Goal: Information Seeking & Learning: Learn about a topic

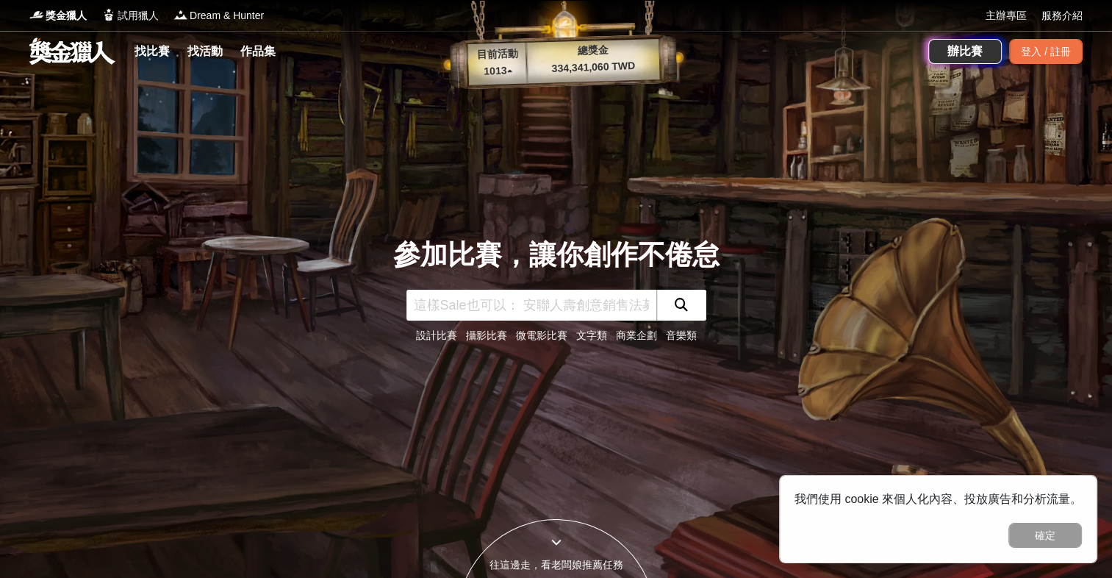
click at [491, 338] on link "攝影比賽" at bounding box center [486, 335] width 41 height 12
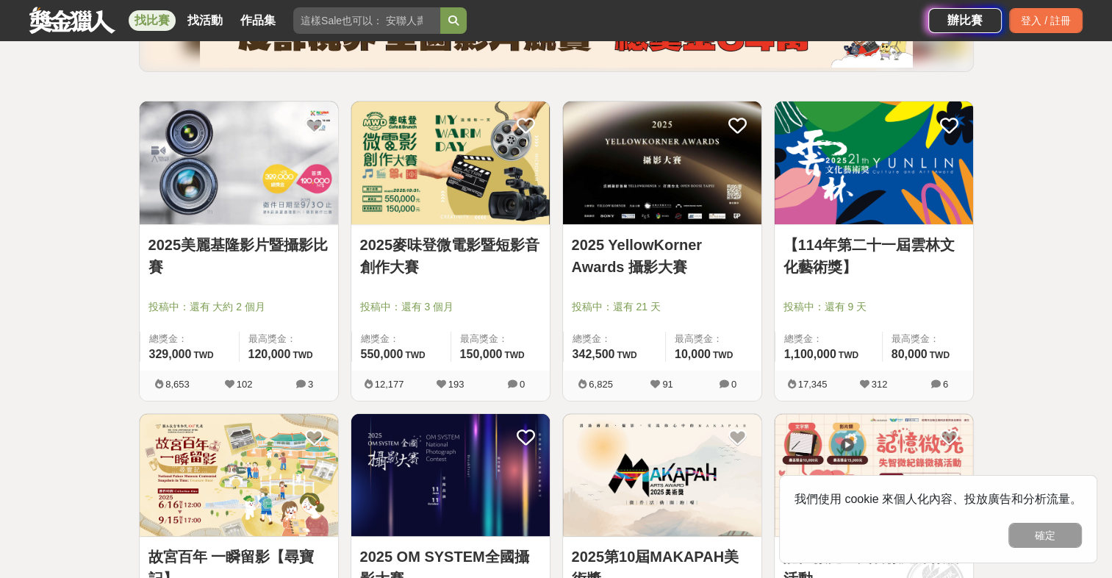
scroll to position [441, 0]
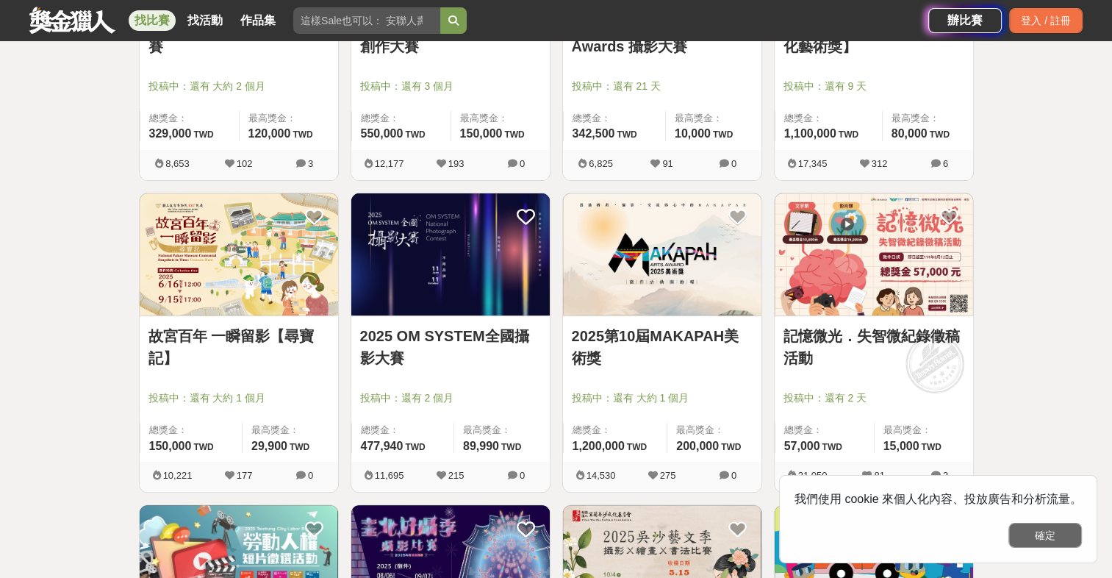
click at [1047, 534] on button "確定" at bounding box center [1044, 535] width 73 height 25
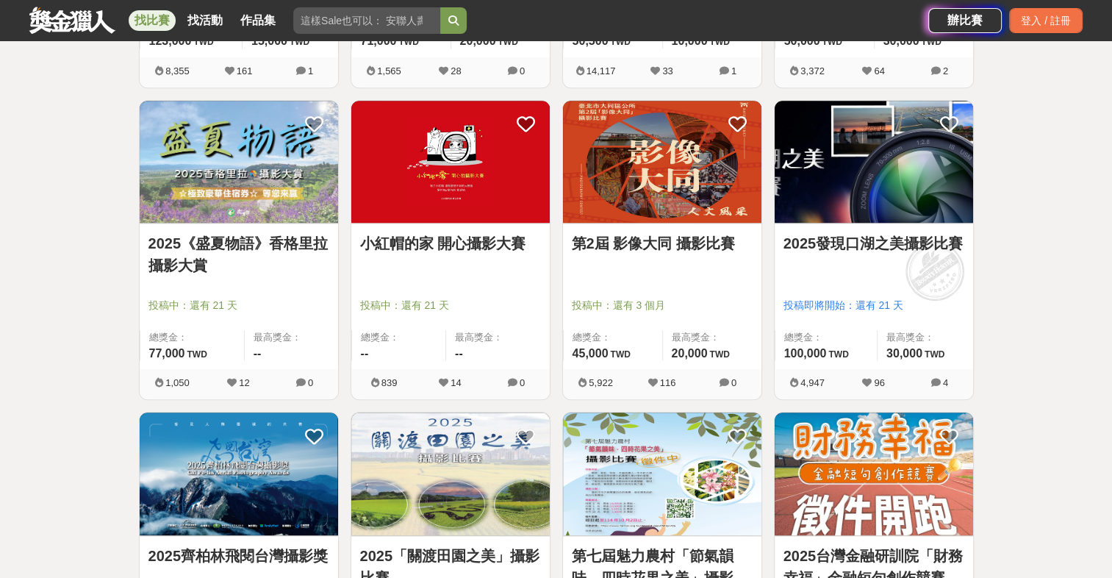
scroll to position [1176, 0]
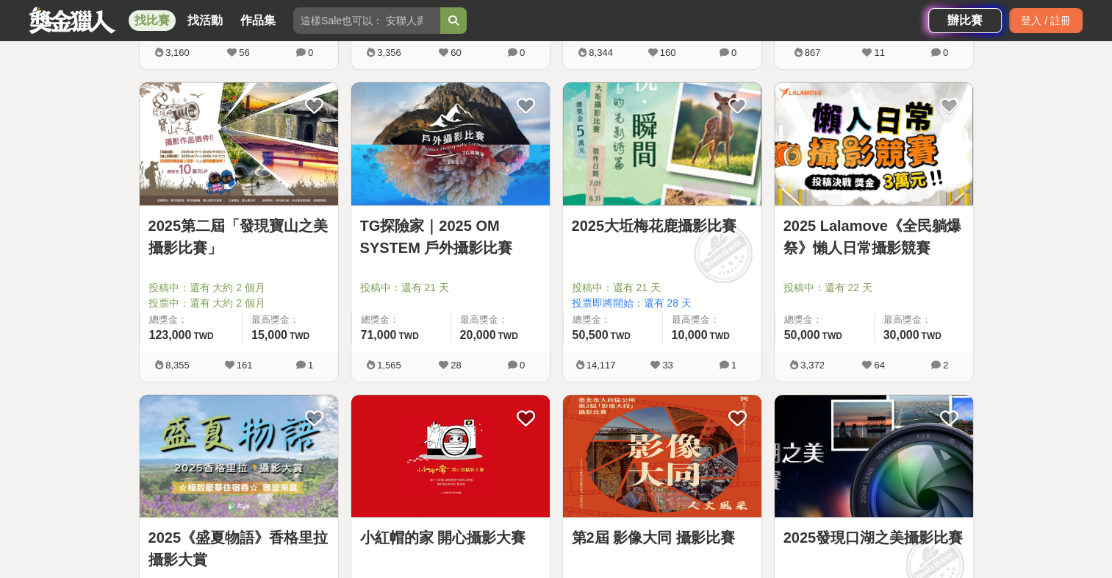
click at [445, 231] on link "TG探險家｜2025 OM SYSTEM 戶外攝影比賽" at bounding box center [450, 237] width 181 height 44
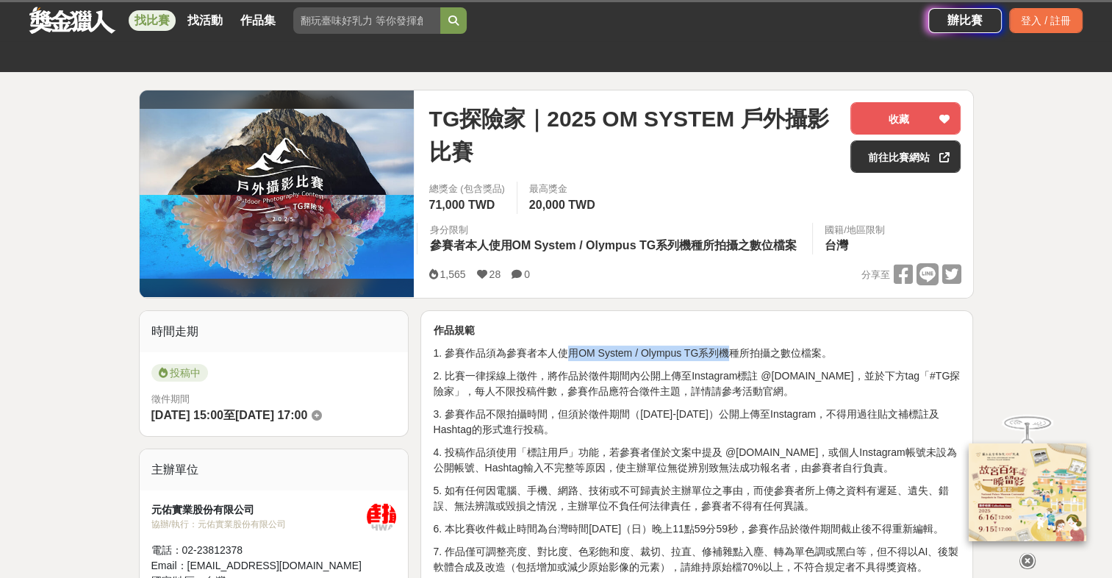
drag, startPoint x: 562, startPoint y: 354, endPoint x: 728, endPoint y: 356, distance: 165.4
click at [728, 356] on p "1. 參賽作品須為參賽者本人使用OM System / Olympus TG系列機種所拍攝之數位檔案。" at bounding box center [697, 352] width 528 height 15
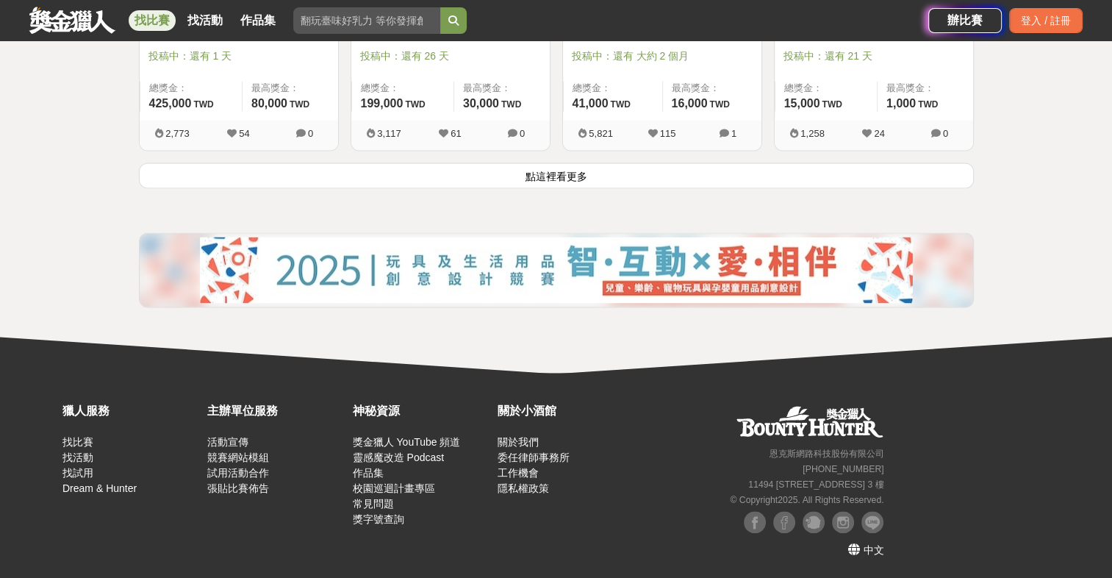
scroll to position [1958, 0]
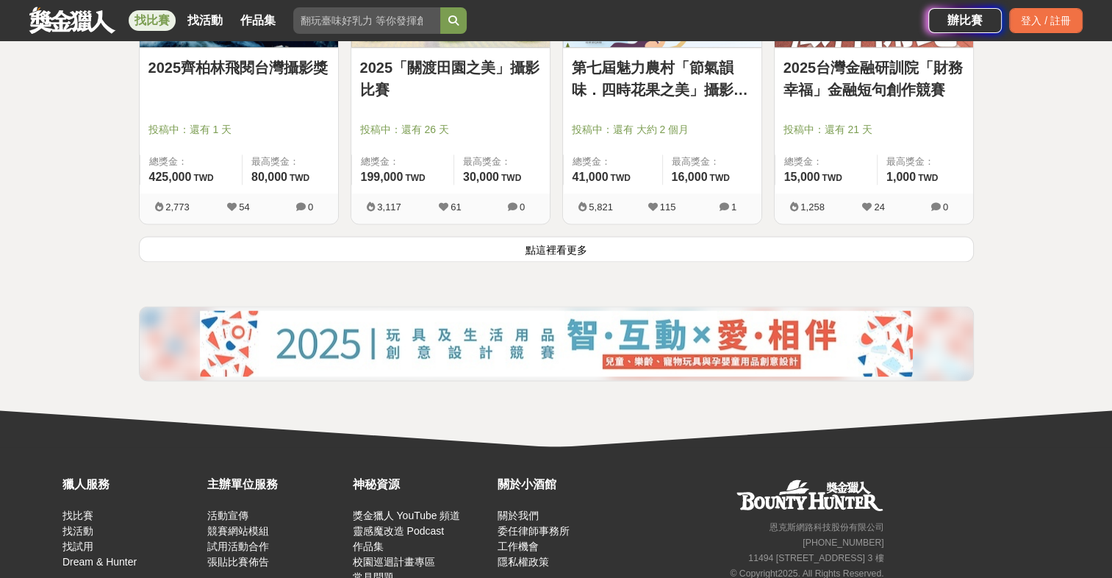
click at [212, 65] on link "2025齊柏林飛閱台灣攝影獎" at bounding box center [238, 68] width 181 height 22
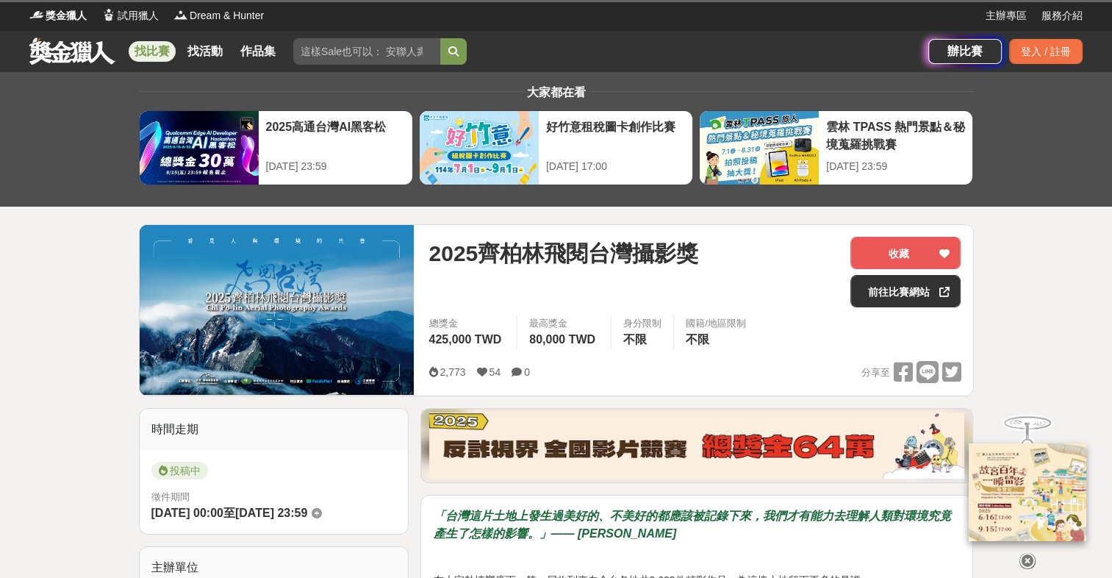
scroll to position [367, 0]
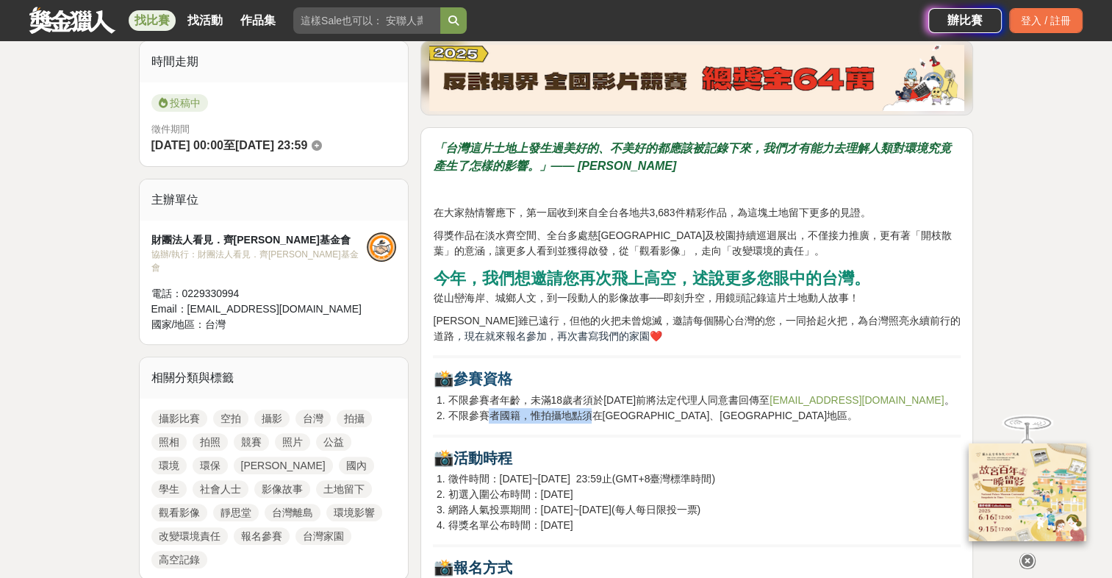
drag, startPoint x: 494, startPoint y: 410, endPoint x: 594, endPoint y: 414, distance: 100.0
click at [594, 414] on span "不限參賽者國籍，惟拍攝地點須在台灣本島、台灣離島地區。" at bounding box center [652, 415] width 409 height 12
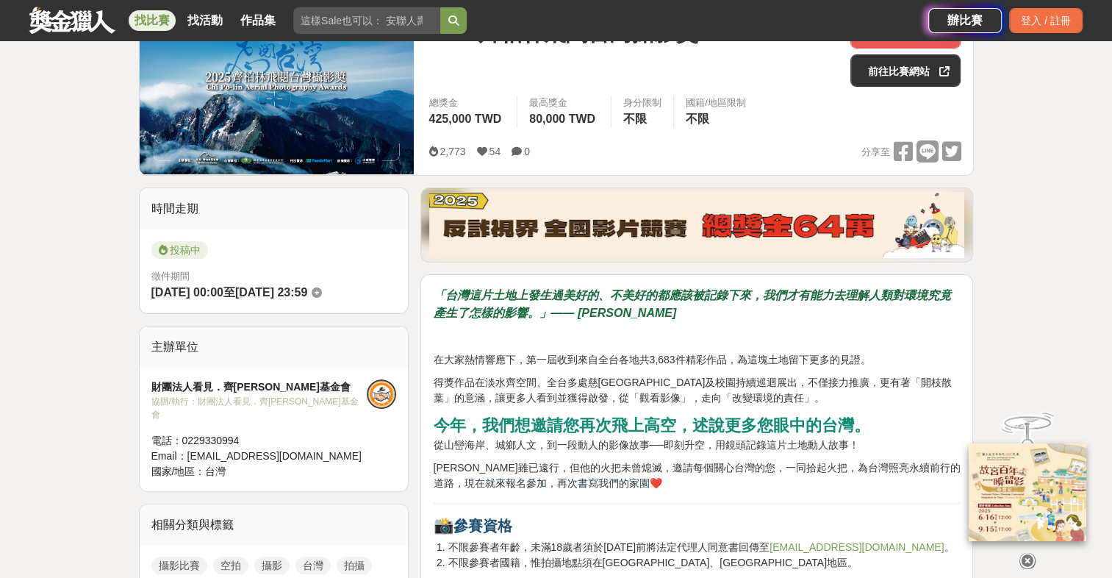
scroll to position [588, 0]
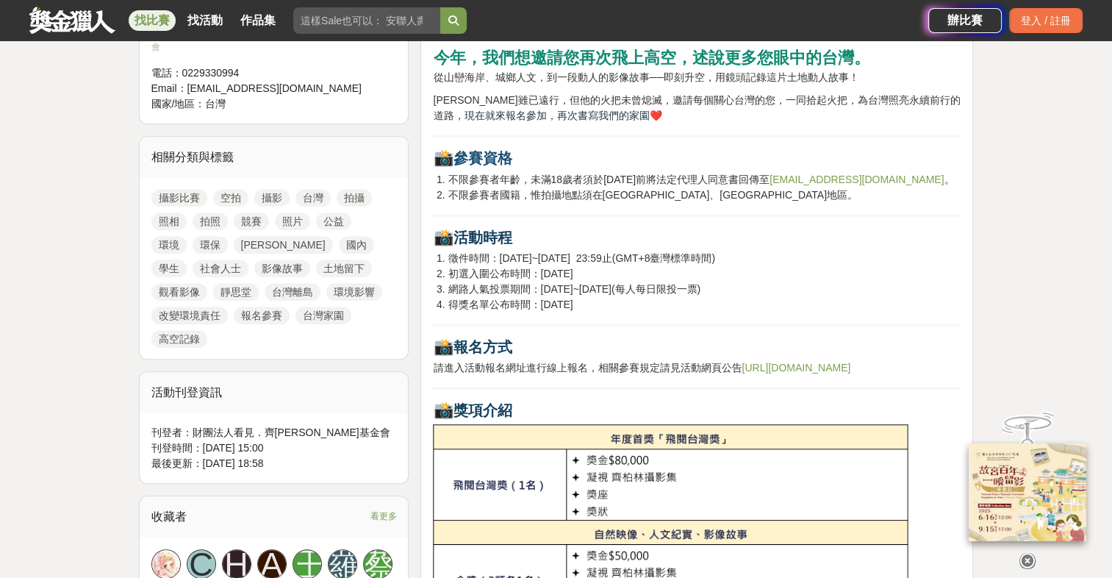
drag, startPoint x: 451, startPoint y: 273, endPoint x: 601, endPoint y: 270, distance: 150.0
click at [601, 270] on li "初選入圍公布時間：2025/09/22" at bounding box center [704, 273] width 513 height 15
drag, startPoint x: 538, startPoint y: 290, endPoint x: 609, endPoint y: 297, distance: 70.9
click at [609, 297] on ol "徵件時間：2025/06/10~2025/08/11 23:59止(GMT+8臺灣標準時間) 初選入圍公布時間：2025/09/22 網路人氣投票期間：202…" at bounding box center [697, 282] width 528 height 62
click at [609, 301] on li "得獎名單公布時間：2025/11/01" at bounding box center [704, 304] width 513 height 15
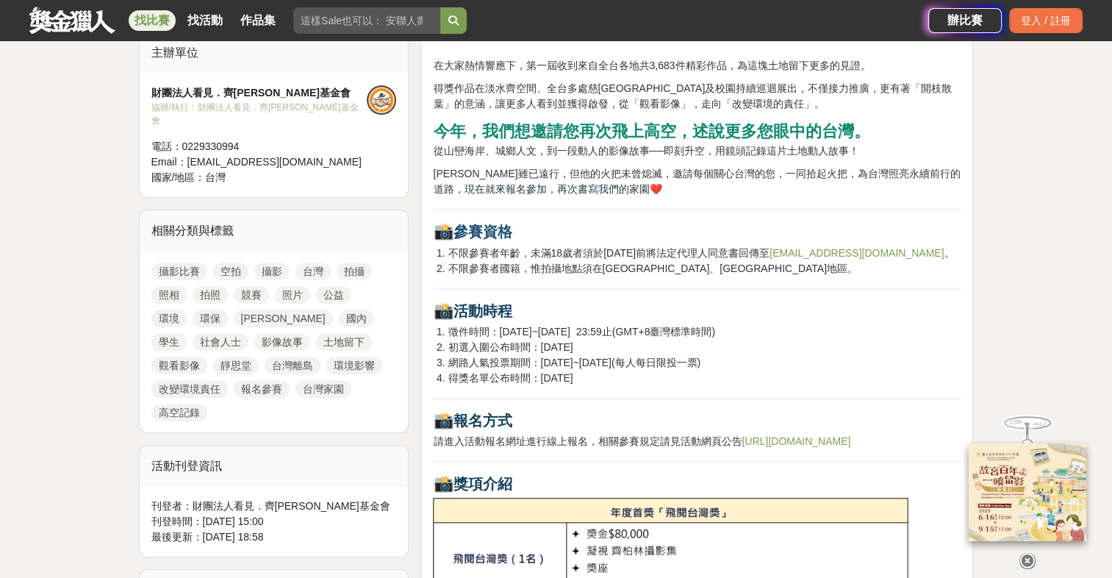
scroll to position [441, 0]
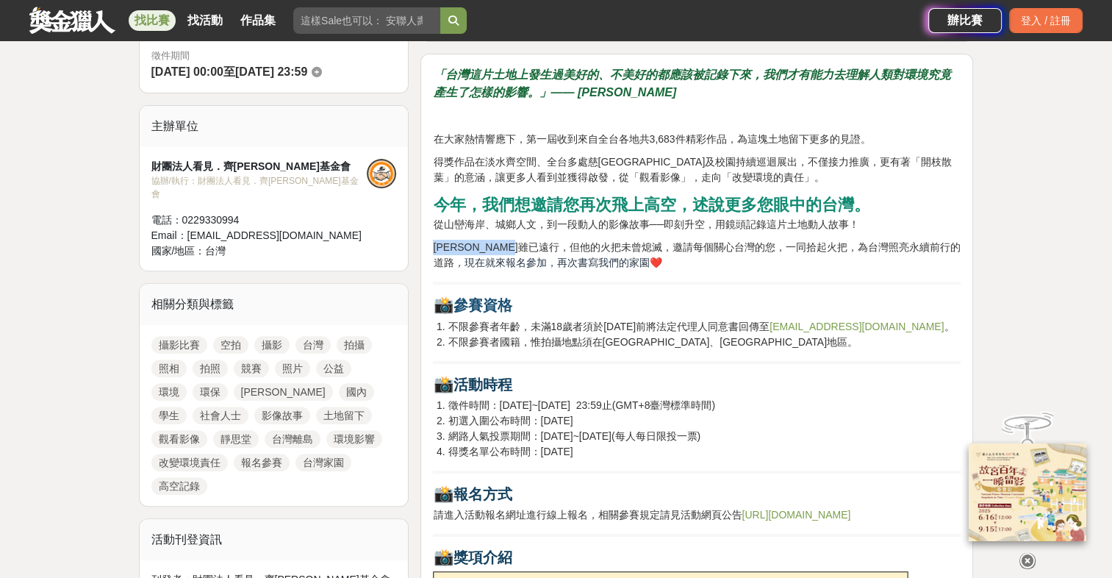
drag, startPoint x: 434, startPoint y: 245, endPoint x: 553, endPoint y: 251, distance: 118.5
click at [553, 251] on span "齊柏林雖已遠行，但他的火把未曾熄滅，邀請每個關心台灣的您，一同拾起火把，為台灣照亮永續前行的道路" at bounding box center [696, 254] width 527 height 27
click at [563, 256] on span "， 現在就來報名參加，再次書寫我們的家園❤️" at bounding box center [557, 262] width 208 height 12
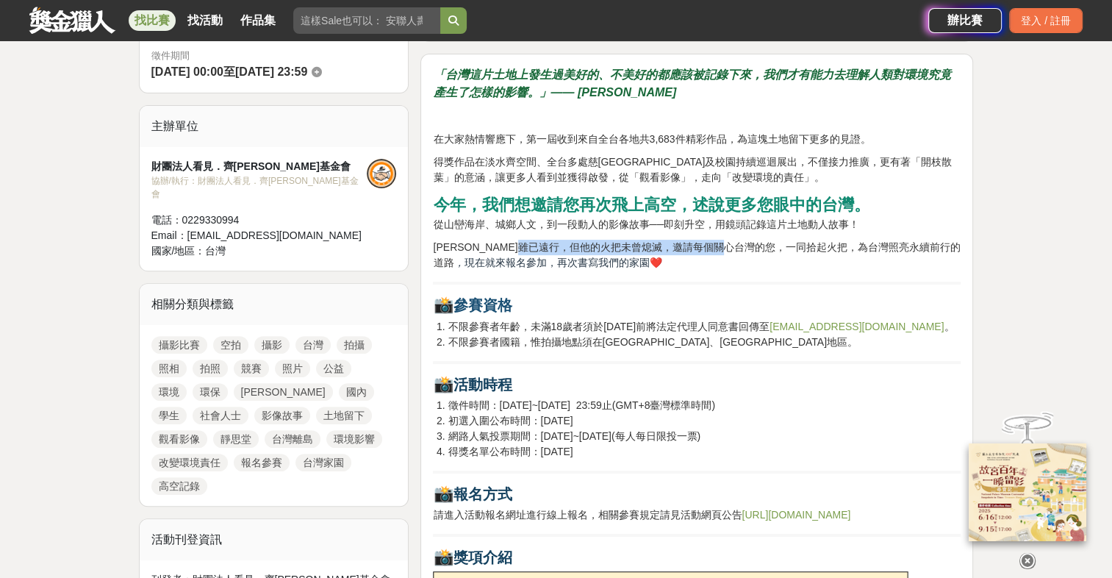
drag, startPoint x: 564, startPoint y: 243, endPoint x: 776, endPoint y: 243, distance: 212.4
click at [776, 243] on span "齊柏林雖已遠行，但他的火把未曾熄滅，邀請每個關心台灣的您，一同拾起火把，為台灣照亮永續前行的道路" at bounding box center [696, 254] width 527 height 27
click at [785, 254] on p "齊柏林雖已遠行，但他的火把未曾熄滅，邀請每個關心台灣的您，一同拾起火把，為台灣照亮永續前行的道路 ， 現在就來報名參加，再次書寫我們的家園❤️" at bounding box center [697, 255] width 528 height 31
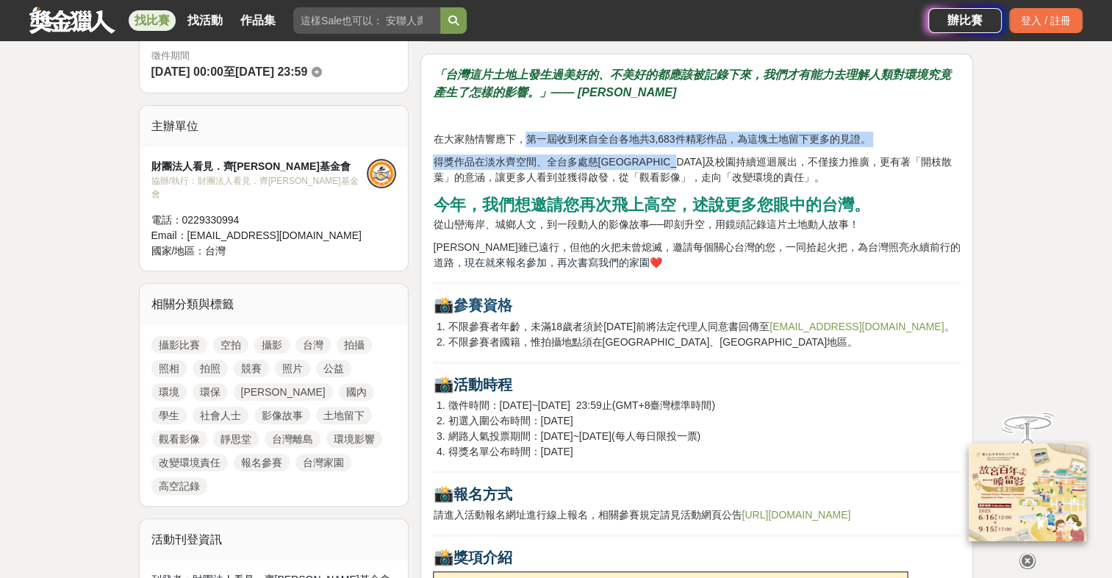
drag, startPoint x: 523, startPoint y: 144, endPoint x: 717, endPoint y: 148, distance: 193.3
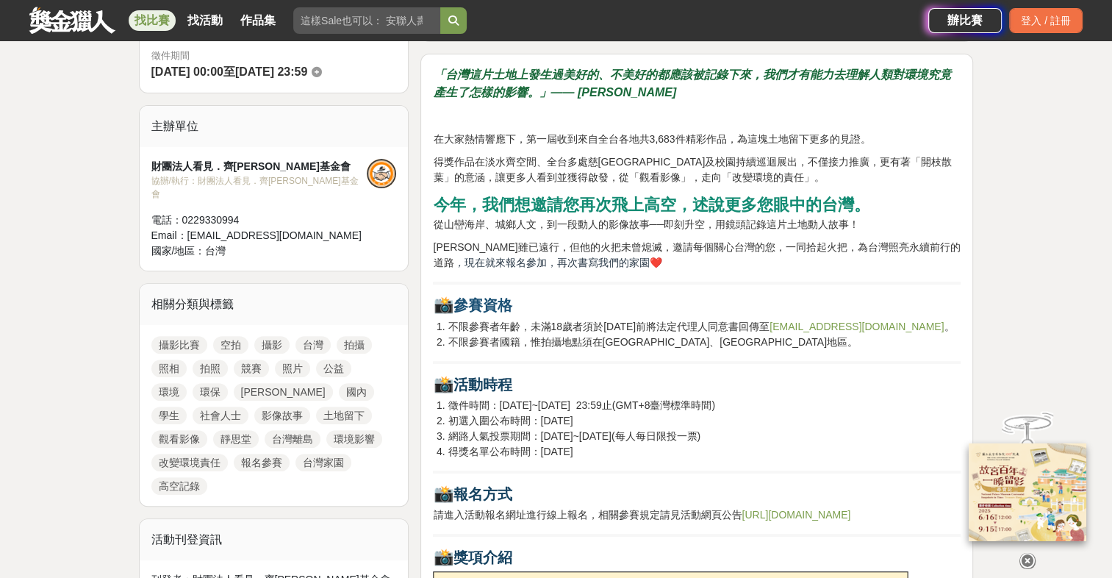
scroll to position [661, 0]
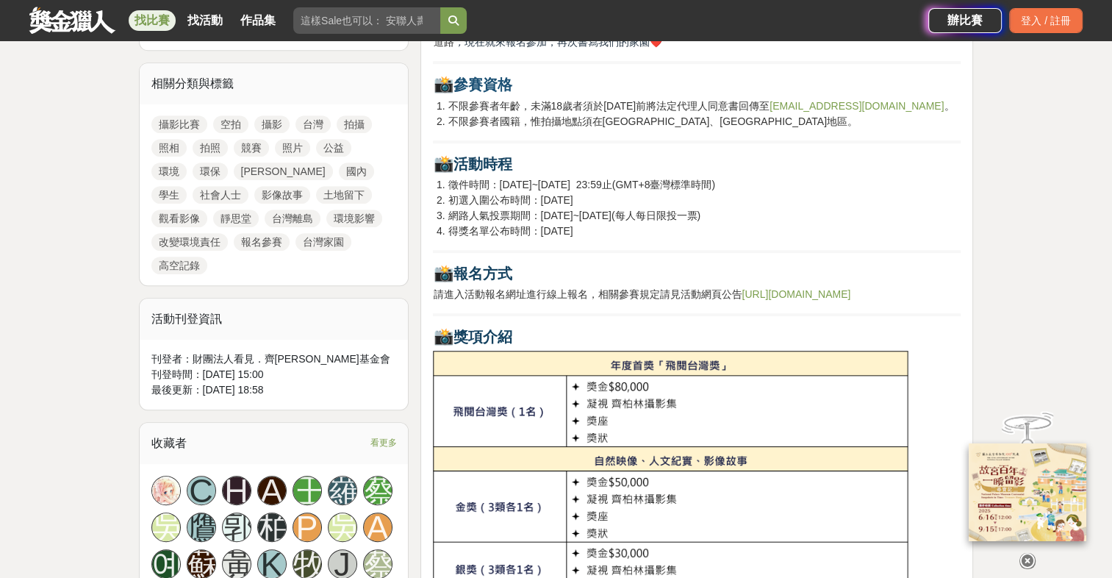
click at [748, 297] on link "https://2025aerialaward.chipolin.org" at bounding box center [796, 294] width 109 height 12
